Goal: Find specific page/section: Find specific page/section

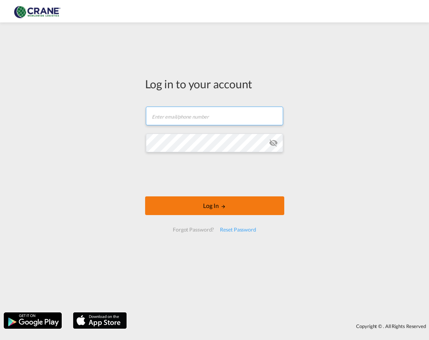
type input "[PERSON_NAME][EMAIL_ADDRESS][DOMAIN_NAME]"
click at [215, 206] on button "Log In" at bounding box center [214, 205] width 139 height 19
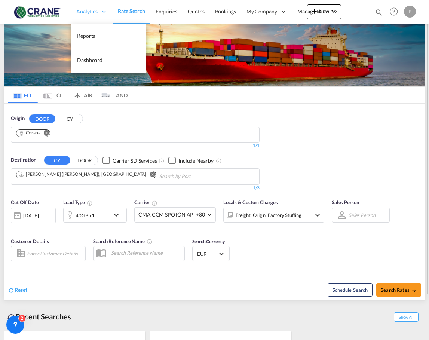
click at [90, 12] on span "Analytics" at bounding box center [86, 11] width 21 height 7
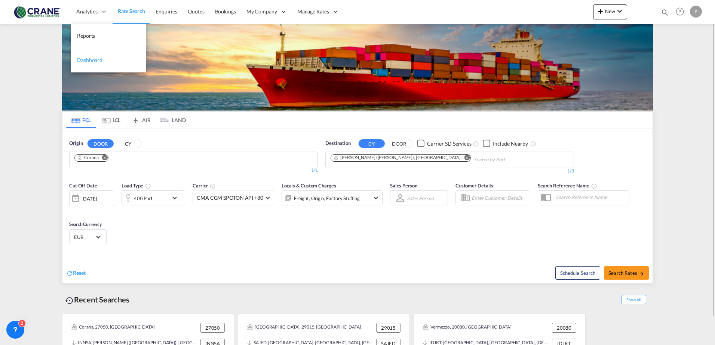
click at [91, 57] on span "Dashboard" at bounding box center [89, 60] width 25 height 6
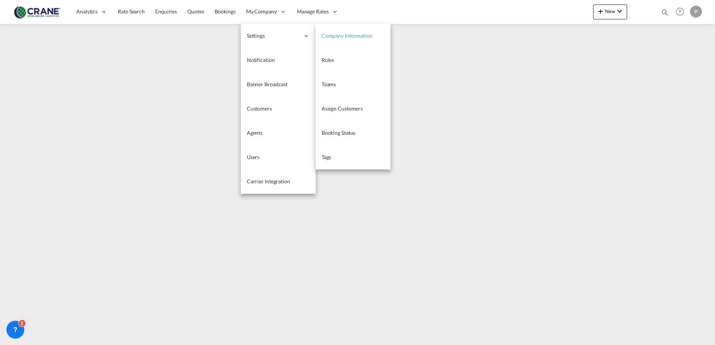
click at [322, 37] on span "Company Information" at bounding box center [346, 36] width 51 height 6
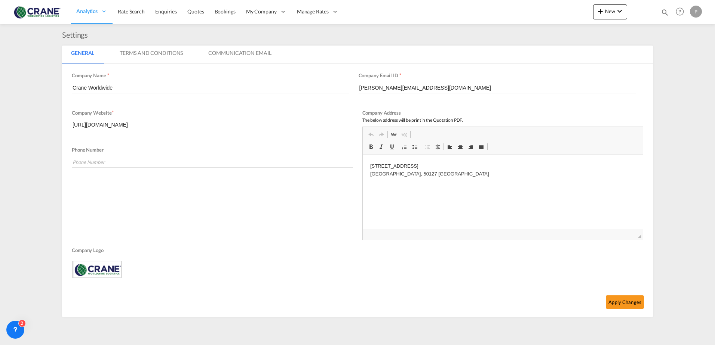
click at [148, 50] on md-tab-item "Terms And Conditions" at bounding box center [151, 55] width 81 height 18
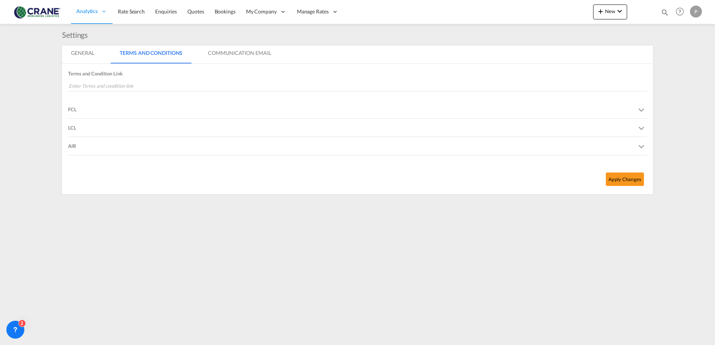
click at [212, 54] on md-tab-item "Communication Email" at bounding box center [239, 55] width 81 height 18
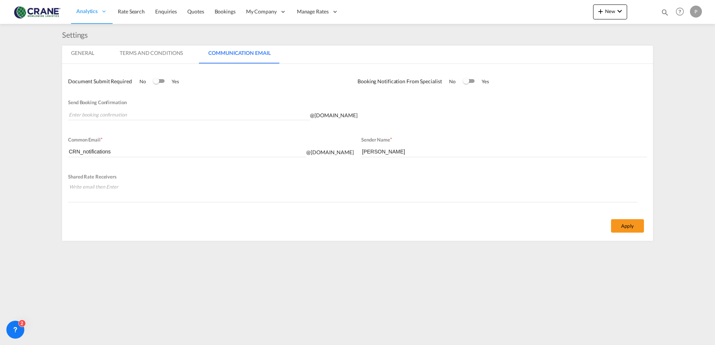
click at [85, 56] on md-tab-item "General" at bounding box center [82, 55] width 41 height 18
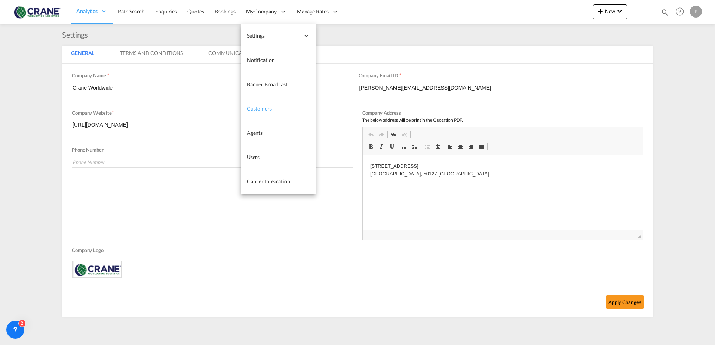
click at [263, 110] on span "Customers" at bounding box center [259, 108] width 25 height 6
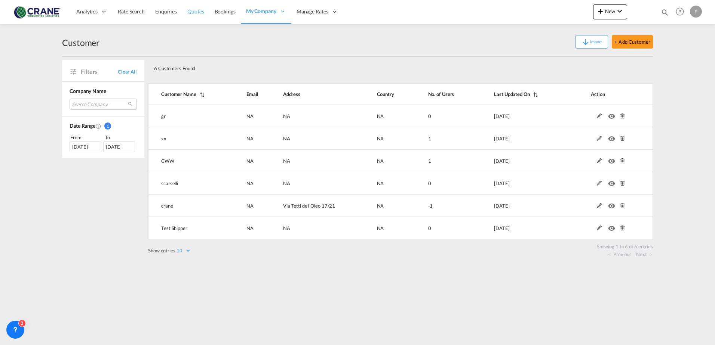
click at [193, 9] on span "Quotes" at bounding box center [195, 11] width 16 height 6
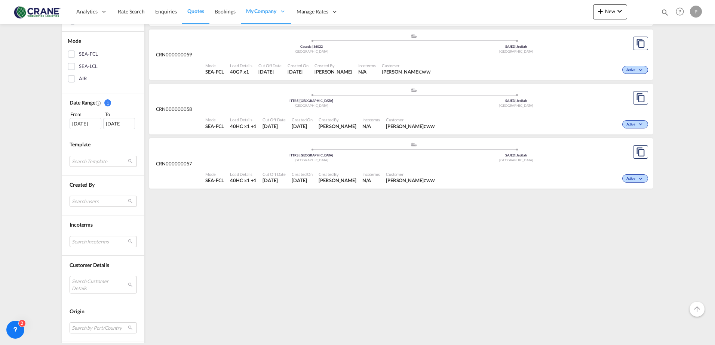
scroll to position [187, 0]
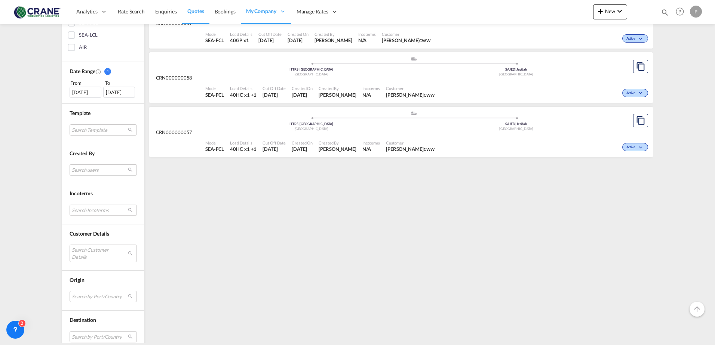
click at [84, 172] on md-select "Search users sangeetha id sangeetha.r@freightify.com sangeetha R sangeetha@frei…" at bounding box center [103, 169] width 67 height 11
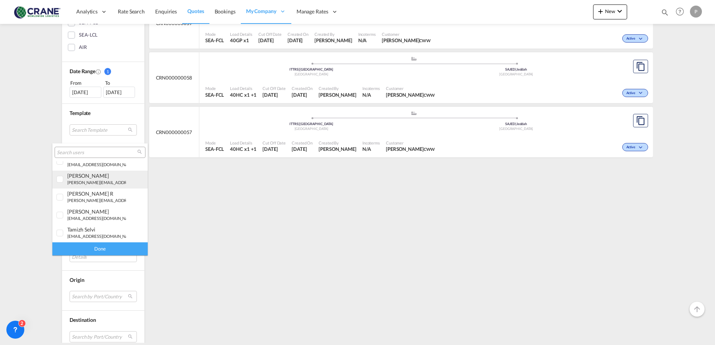
scroll to position [276, 0]
click at [64, 199] on div at bounding box center [59, 198] width 7 height 7
click at [96, 247] on div "Done" at bounding box center [99, 249] width 95 height 13
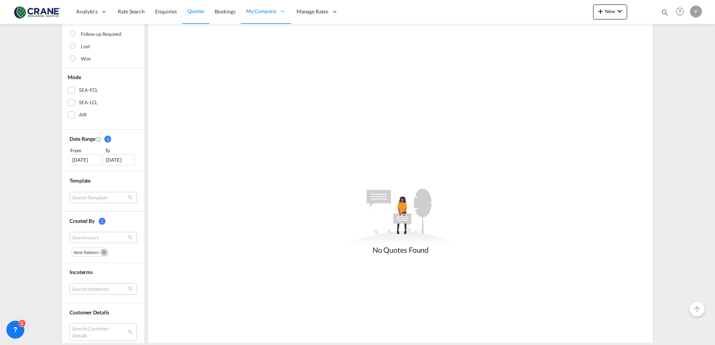
scroll to position [187, 0]
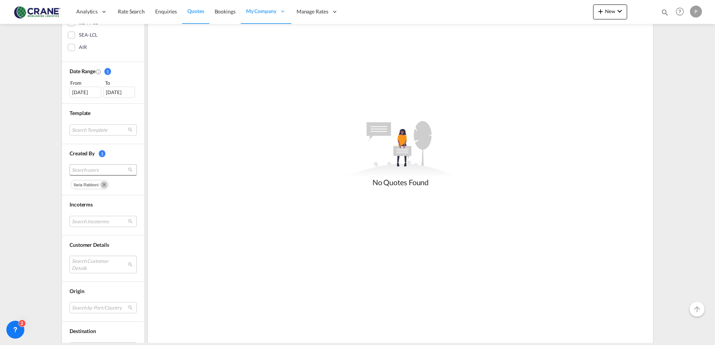
click at [119, 170] on span "Search users" at bounding box center [97, 170] width 51 height 7
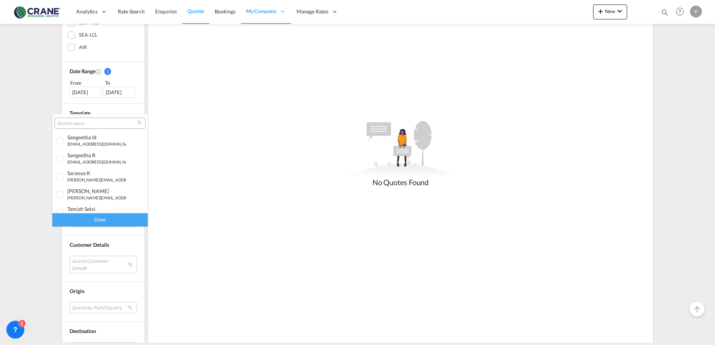
scroll to position [276, 0]
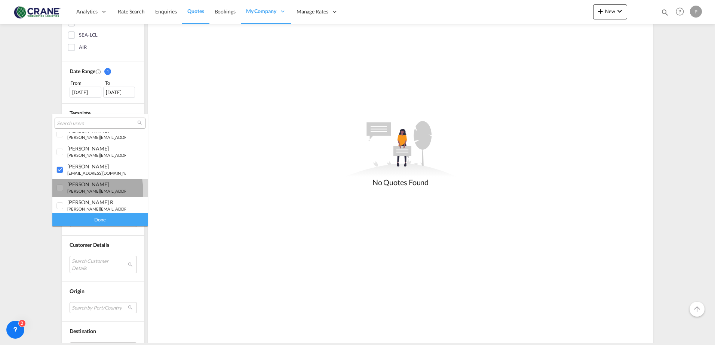
click at [71, 191] on small "alberto.pelizza@craneww.com" at bounding box center [133, 191] width 133 height 5
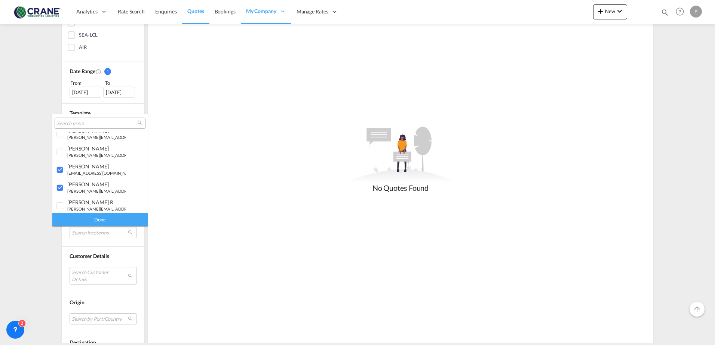
click at [85, 218] on div "Done" at bounding box center [99, 219] width 95 height 13
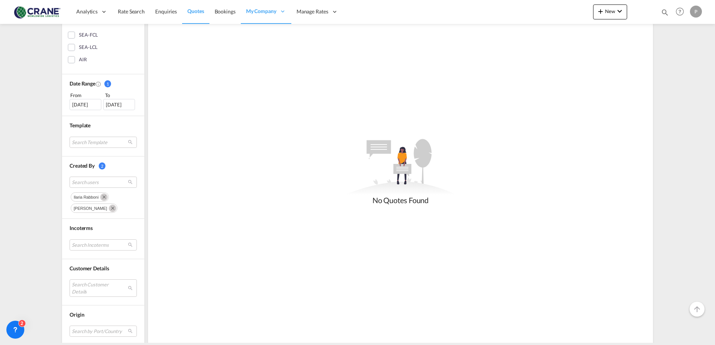
scroll to position [187, 0]
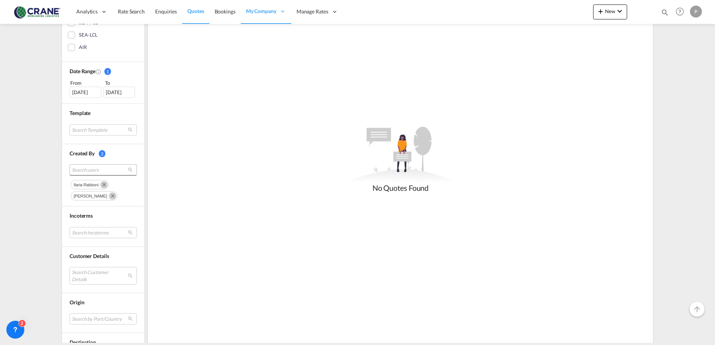
click at [94, 170] on span "Search users" at bounding box center [97, 170] width 51 height 7
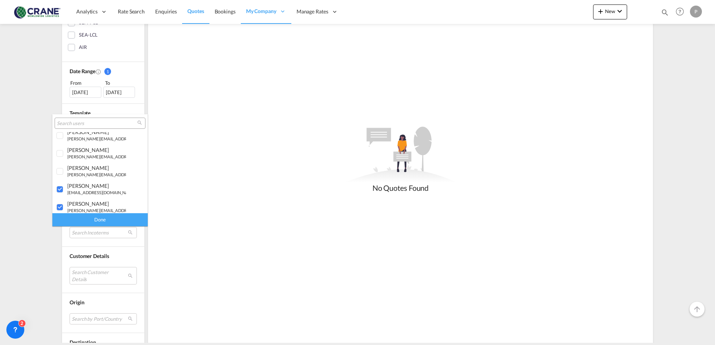
scroll to position [248, 0]
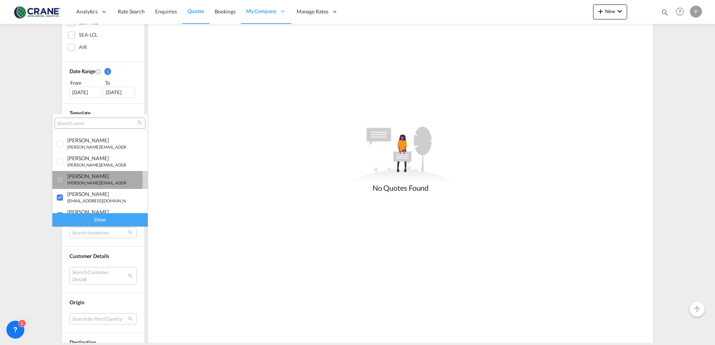
click at [63, 180] on div at bounding box center [59, 179] width 7 height 7
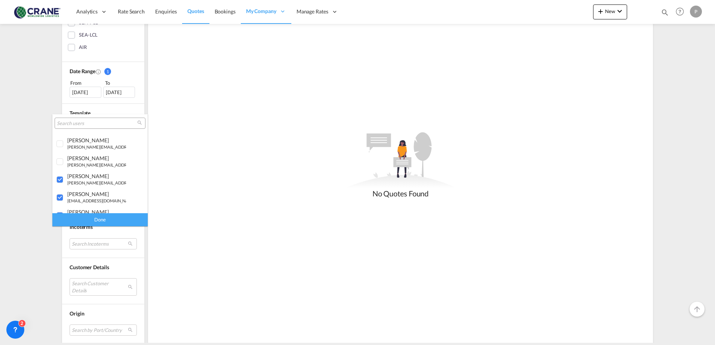
click at [81, 223] on div "Done" at bounding box center [99, 219] width 95 height 13
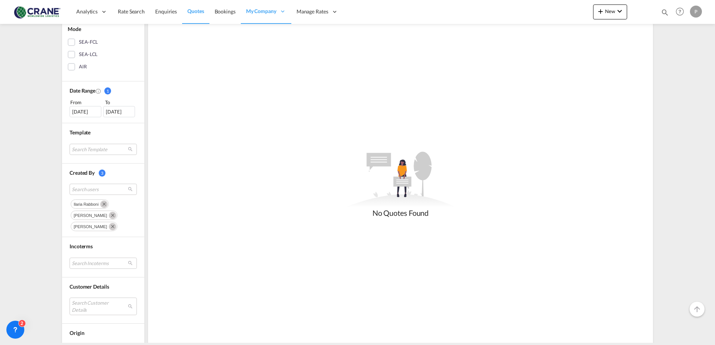
scroll to position [187, 0]
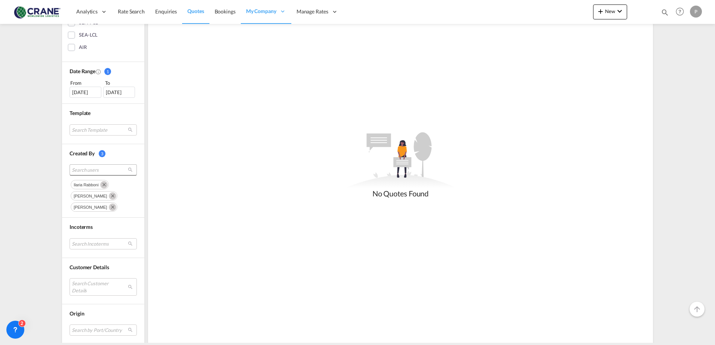
click at [95, 173] on span "Search users" at bounding box center [97, 170] width 51 height 7
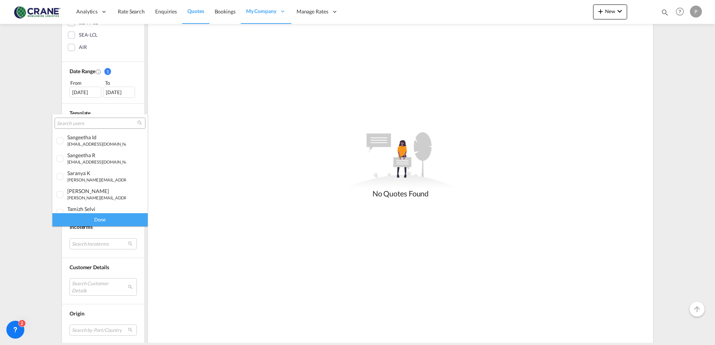
scroll to position [258, 0]
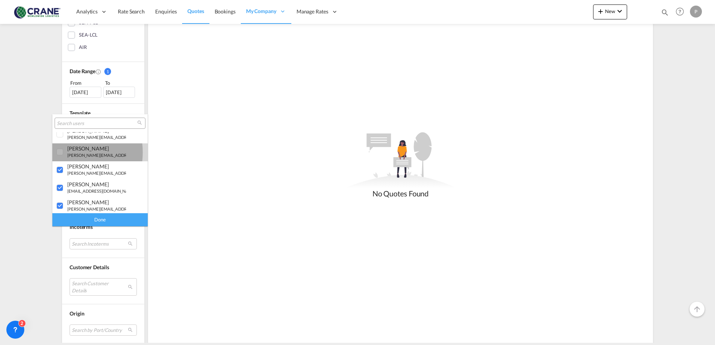
click at [60, 152] on div at bounding box center [59, 152] width 7 height 7
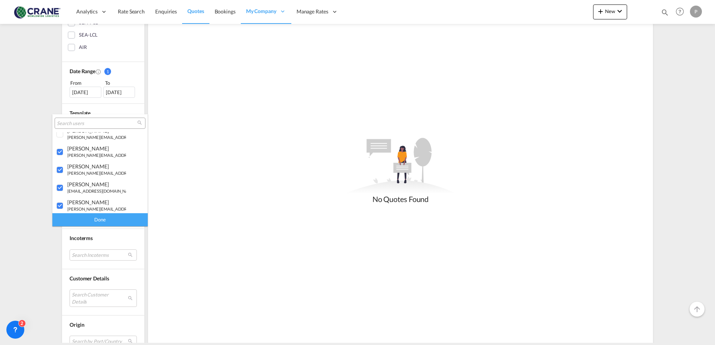
click at [110, 220] on div "Done" at bounding box center [99, 219] width 95 height 13
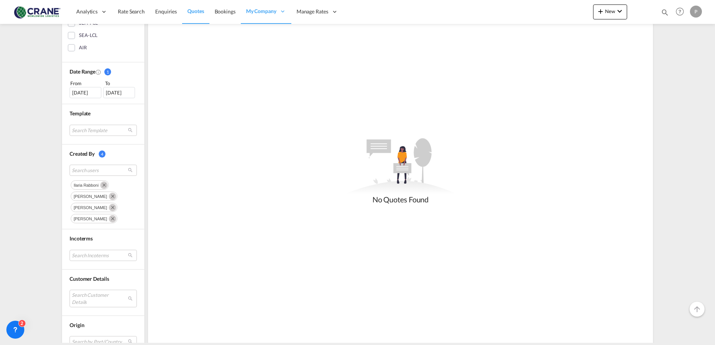
scroll to position [187, 0]
click at [86, 171] on span "Search users" at bounding box center [97, 170] width 51 height 7
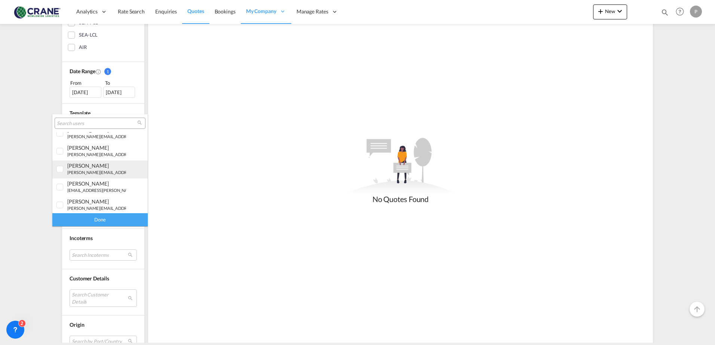
scroll to position [203, 0]
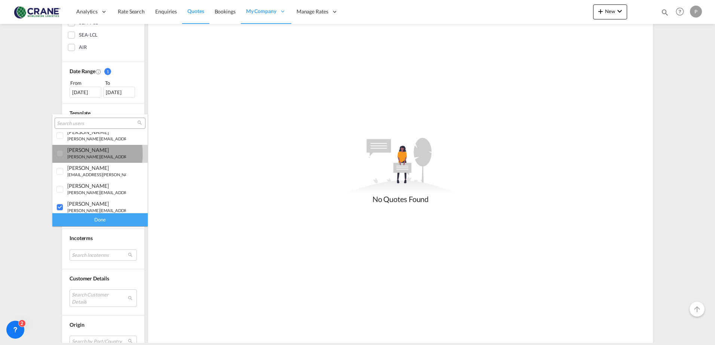
click at [68, 154] on div "marica Ghion marica.ghion@craneww.com" at bounding box center [96, 153] width 59 height 13
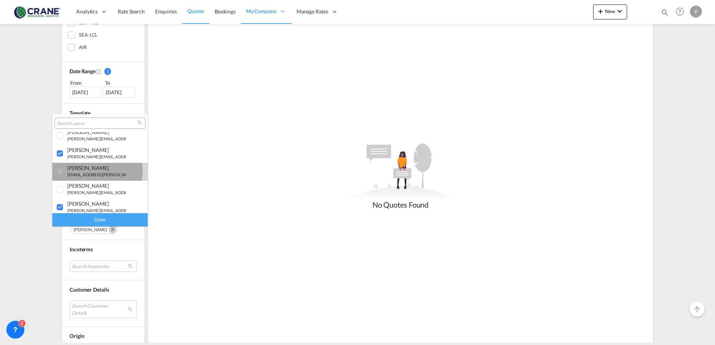
click at [59, 171] on div at bounding box center [59, 171] width 7 height 7
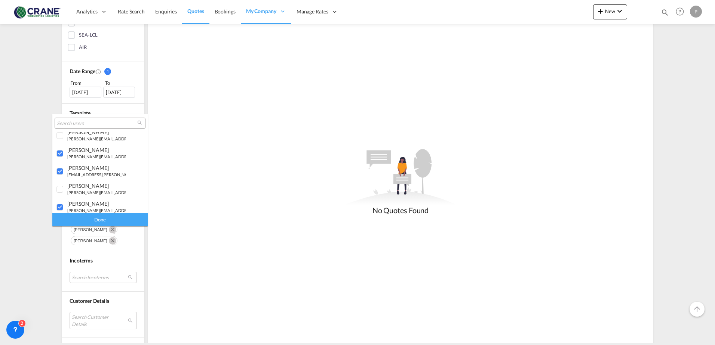
click at [90, 218] on div "Done" at bounding box center [99, 219] width 95 height 13
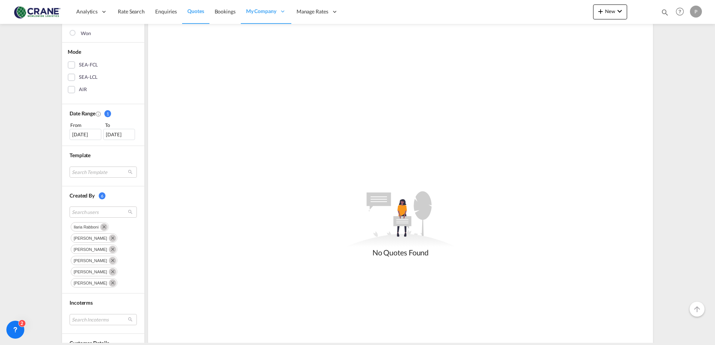
scroll to position [149, 0]
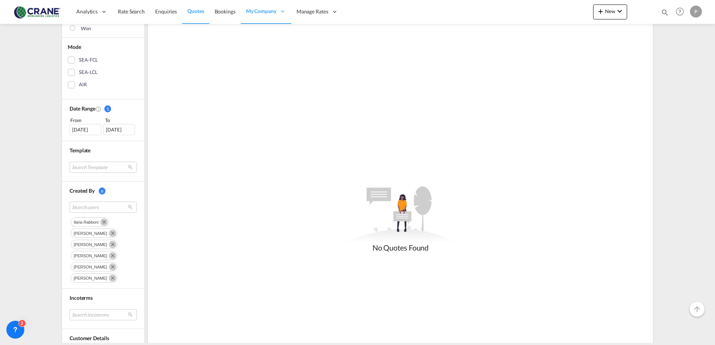
click at [75, 127] on div "16 Aug 2025" at bounding box center [86, 129] width 32 height 11
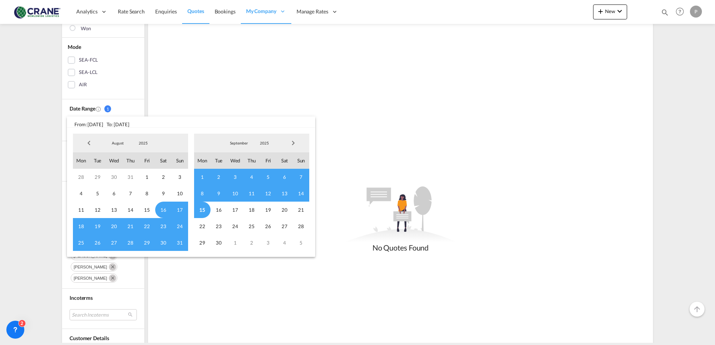
click at [89, 143] on span "Previous Month" at bounding box center [88, 143] width 15 height 15
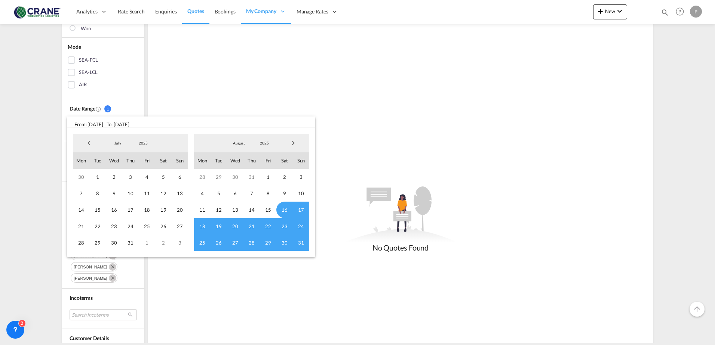
click at [88, 143] on span "Previous Month" at bounding box center [88, 143] width 15 height 15
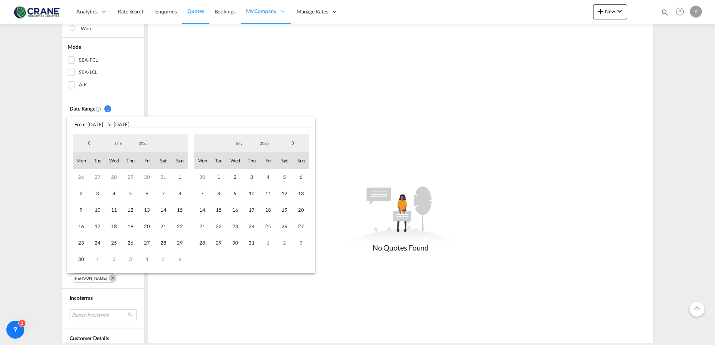
click at [87, 143] on span "Previous Month" at bounding box center [88, 143] width 15 height 15
click at [161, 177] on span "1" at bounding box center [163, 177] width 16 height 16
click at [225, 304] on md-backdrop at bounding box center [357, 172] width 715 height 345
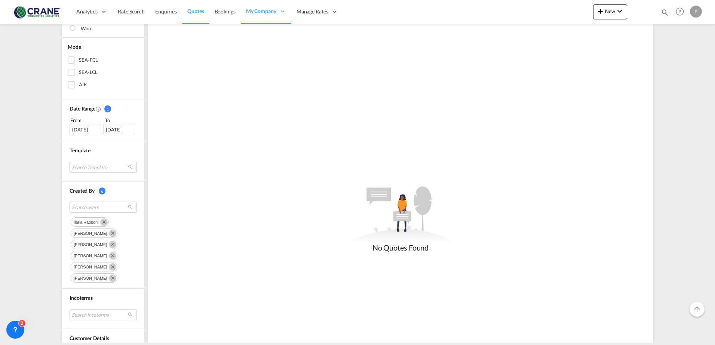
click at [119, 129] on div "01 Mar 2025" at bounding box center [119, 129] width 32 height 11
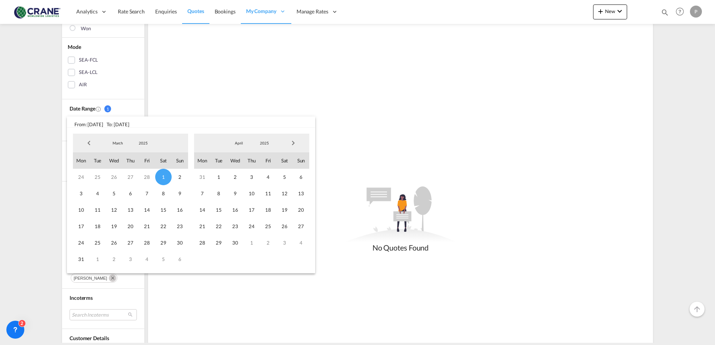
click at [295, 141] on span "Next Month" at bounding box center [293, 143] width 15 height 15
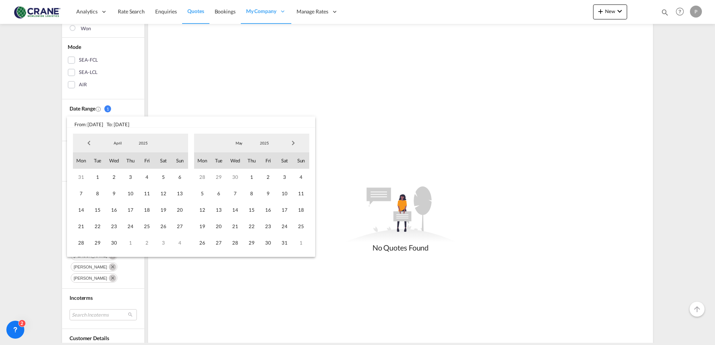
click at [295, 141] on span "Next Month" at bounding box center [293, 143] width 15 height 15
click at [219, 243] on span "30" at bounding box center [218, 243] width 16 height 16
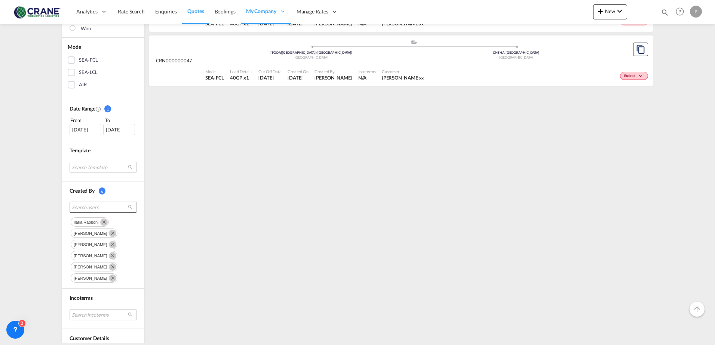
click at [95, 207] on span "Search users" at bounding box center [97, 207] width 51 height 7
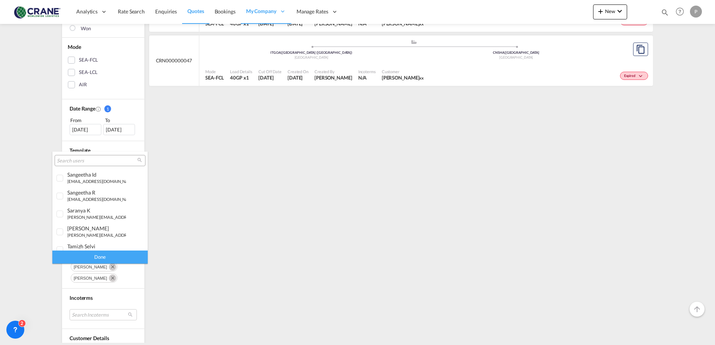
scroll to position [186, 0]
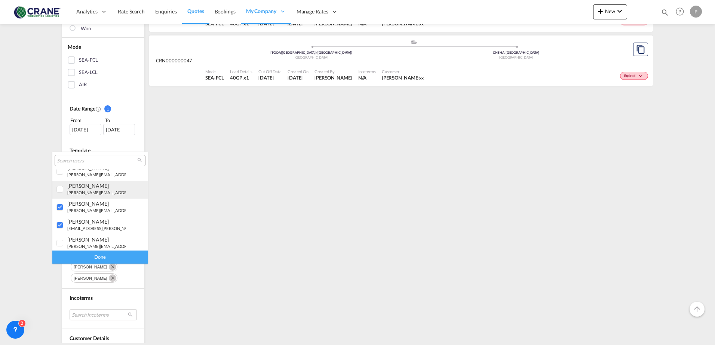
click at [59, 191] on div at bounding box center [59, 189] width 7 height 7
click at [84, 257] on div "Done" at bounding box center [99, 257] width 95 height 13
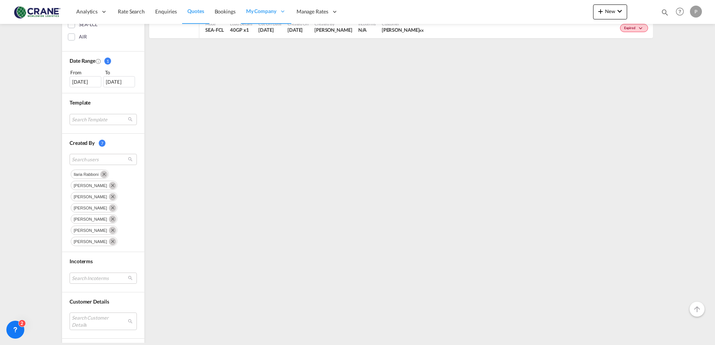
scroll to position [262, 0]
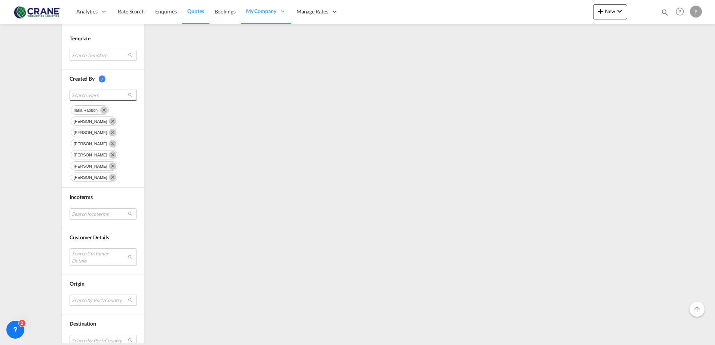
click at [86, 97] on span "Search users" at bounding box center [97, 95] width 51 height 7
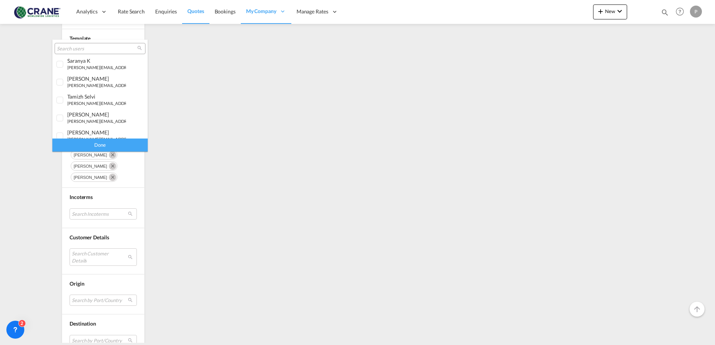
scroll to position [75, 0]
click at [64, 96] on div at bounding box center [59, 99] width 7 height 7
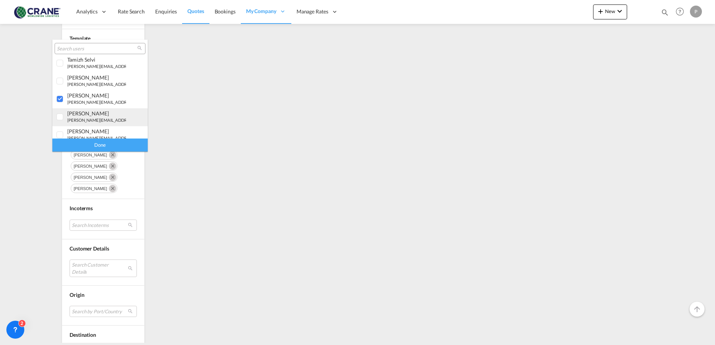
click at [62, 114] on div at bounding box center [59, 117] width 7 height 7
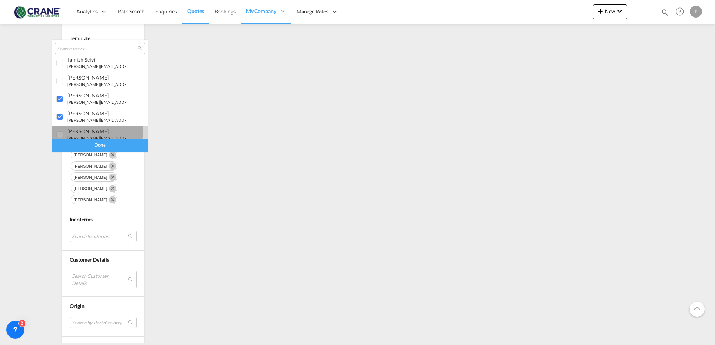
click at [62, 132] on div at bounding box center [59, 135] width 7 height 7
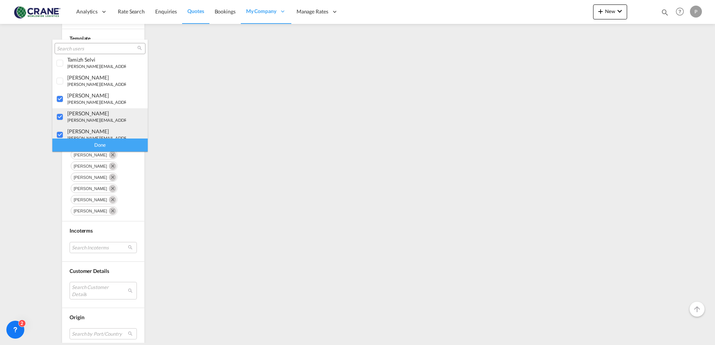
scroll to position [149, 0]
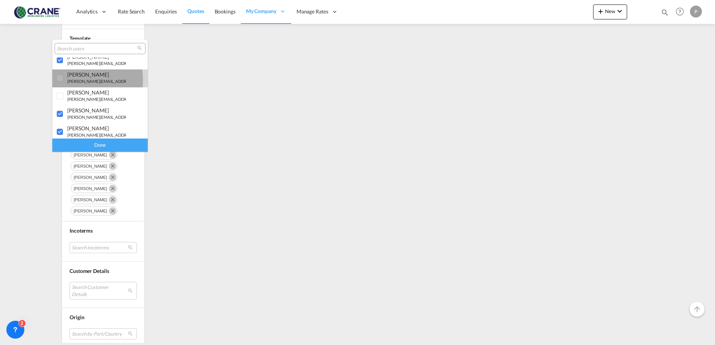
click at [59, 80] on div at bounding box center [59, 78] width 7 height 7
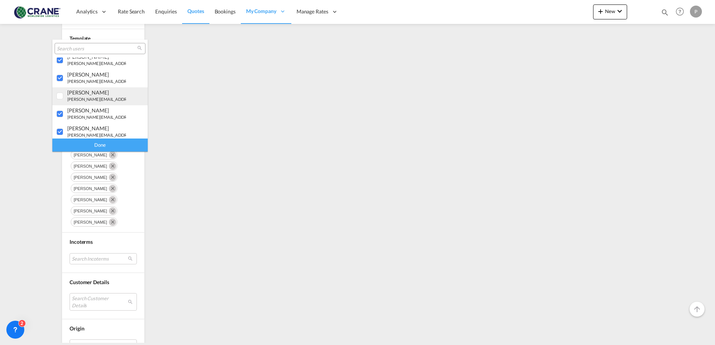
click at [61, 93] on div at bounding box center [59, 96] width 7 height 7
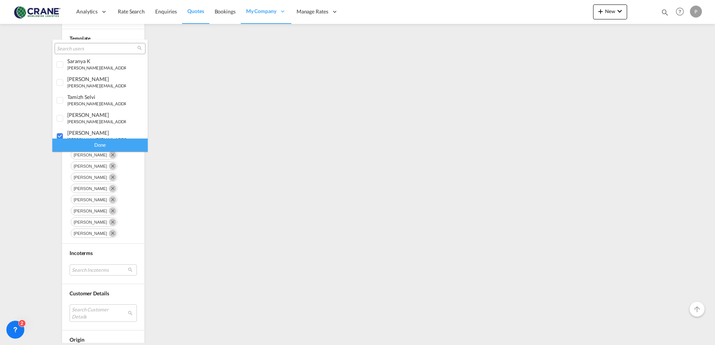
scroll to position [0, 0]
click at [101, 145] on div "Done" at bounding box center [99, 145] width 95 height 13
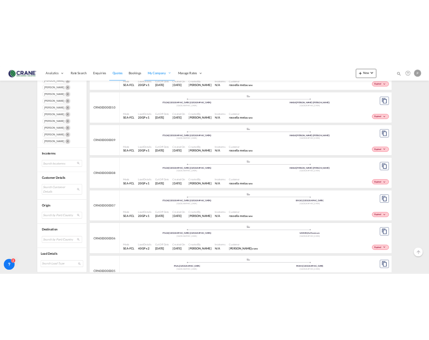
scroll to position [2836, 0]
